Goal: Task Accomplishment & Management: Manage account settings

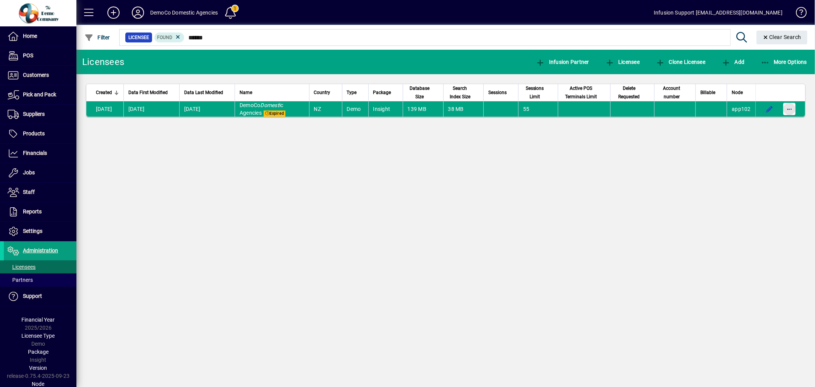
click at [792, 106] on span "button" at bounding box center [789, 109] width 18 height 18
click at [740, 129] on span "Request licensee be deleted" at bounding box center [749, 125] width 79 height 9
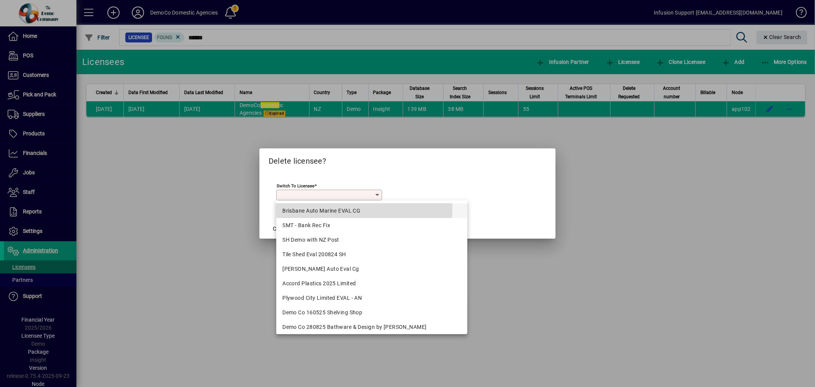
drag, startPoint x: 334, startPoint y: 208, endPoint x: 316, endPoint y: 221, distance: 22.4
click at [334, 209] on div "Brisbane Auto Marine EVAL CG" at bounding box center [371, 211] width 179 height 8
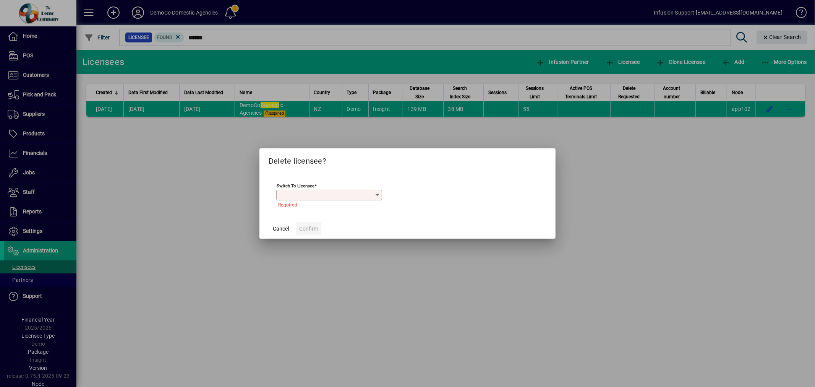
type input "**********"
drag, startPoint x: 316, startPoint y: 221, endPoint x: 316, endPoint y: 225, distance: 4.6
click at [316, 222] on span at bounding box center [308, 228] width 25 height 18
